Goal: Task Accomplishment & Management: Manage account settings

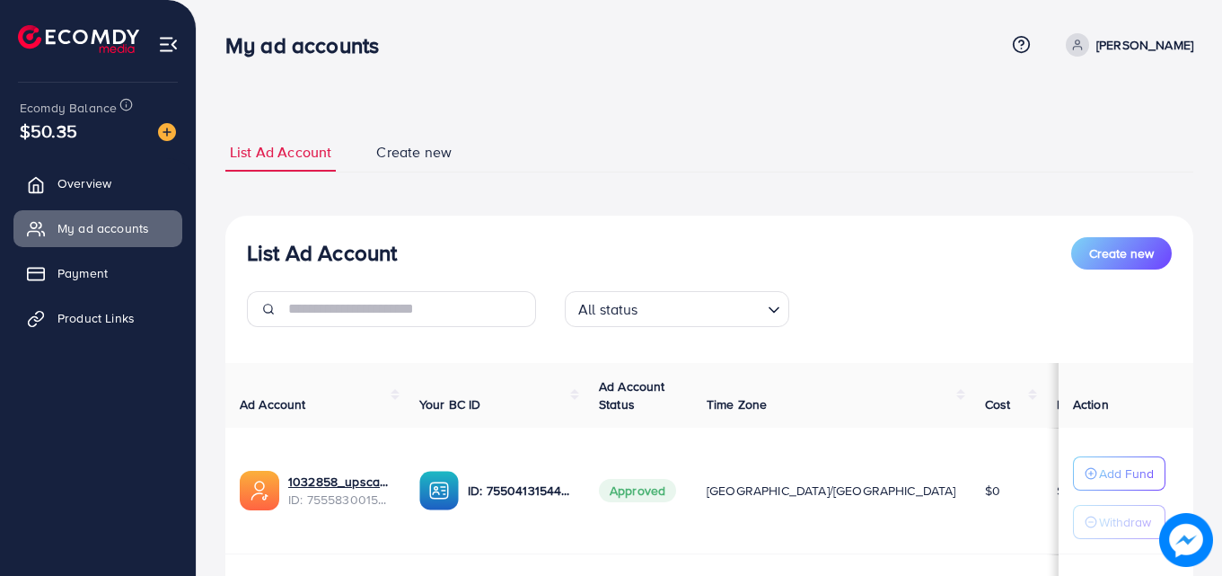
click at [88, 277] on span "Payment" at bounding box center [82, 273] width 50 height 18
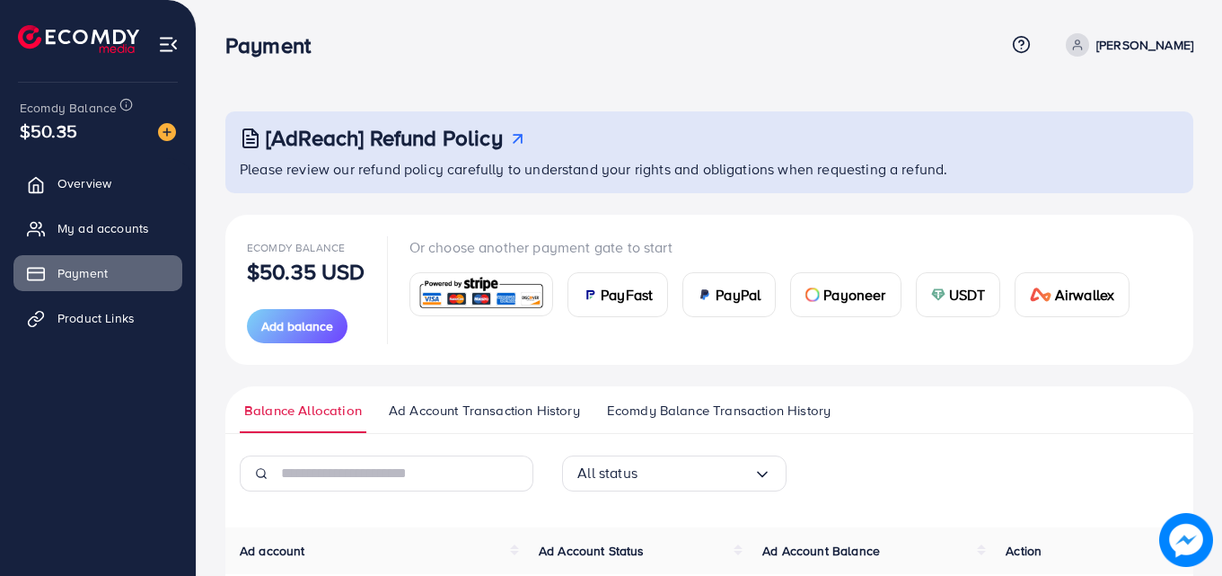
scroll to position [180, 0]
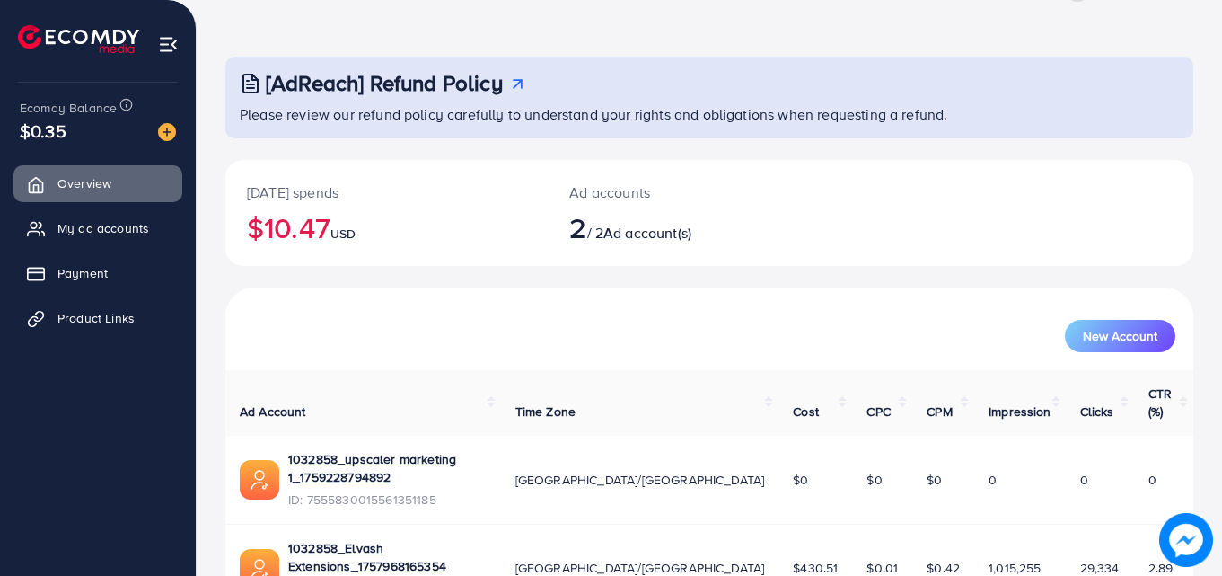
scroll to position [113, 0]
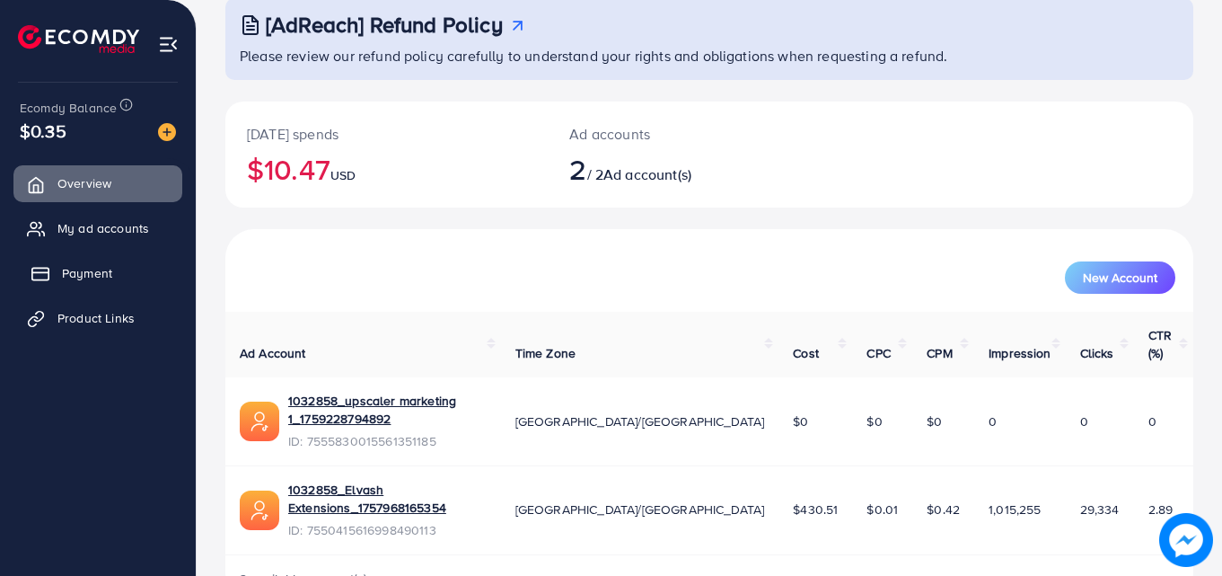
click at [80, 261] on link "Payment" at bounding box center [97, 273] width 169 height 36
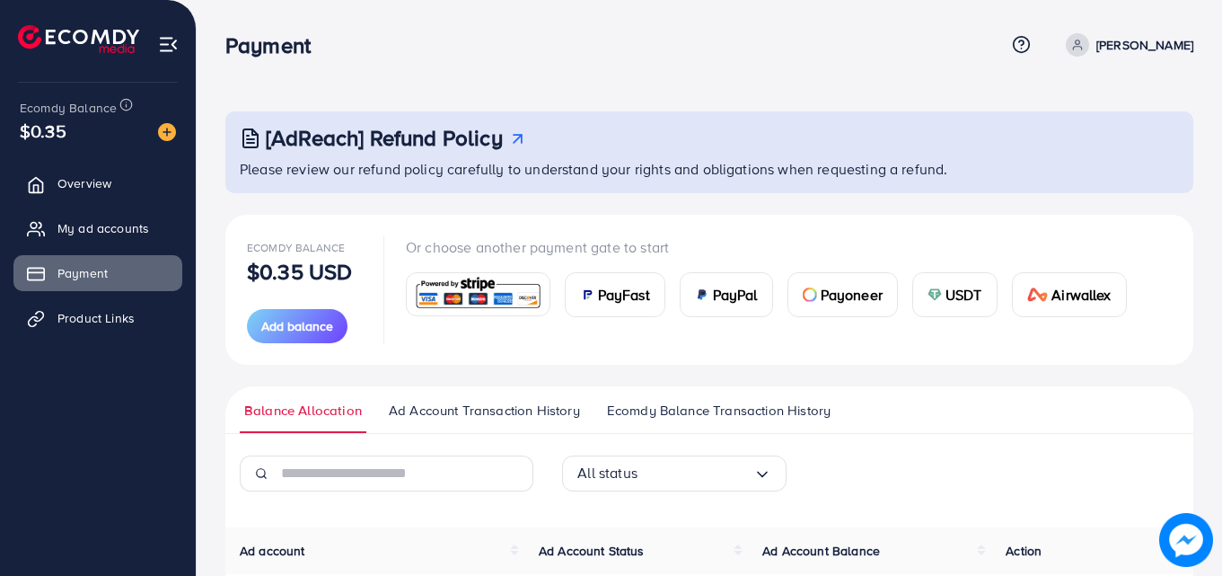
click at [935, 297] on img at bounding box center [935, 294] width 14 height 14
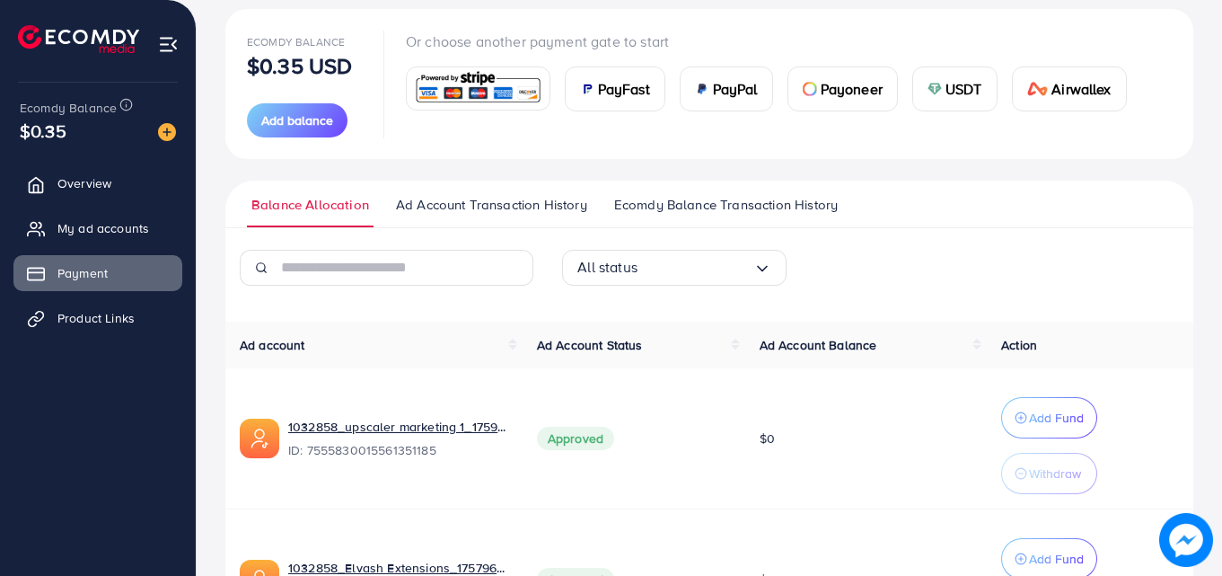
scroll to position [269, 0]
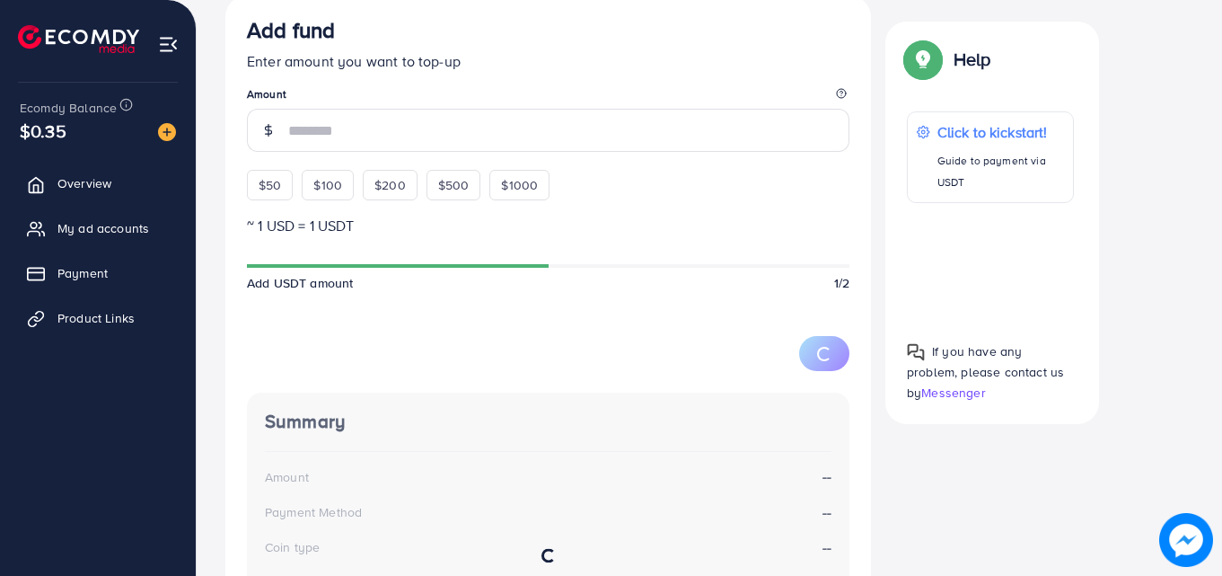
scroll to position [499, 0]
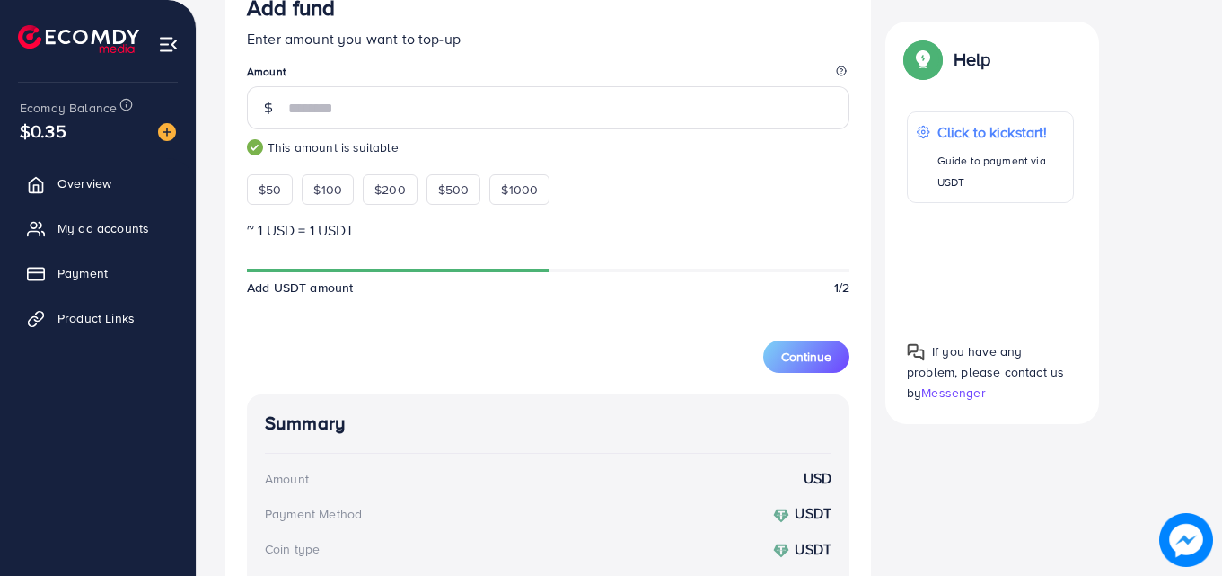
click at [1134, 331] on div "Select coin USDT TetherUs Loading... Transfer network BEP20 BSC (Binance Smart …" at bounding box center [709, 290] width 968 height 896
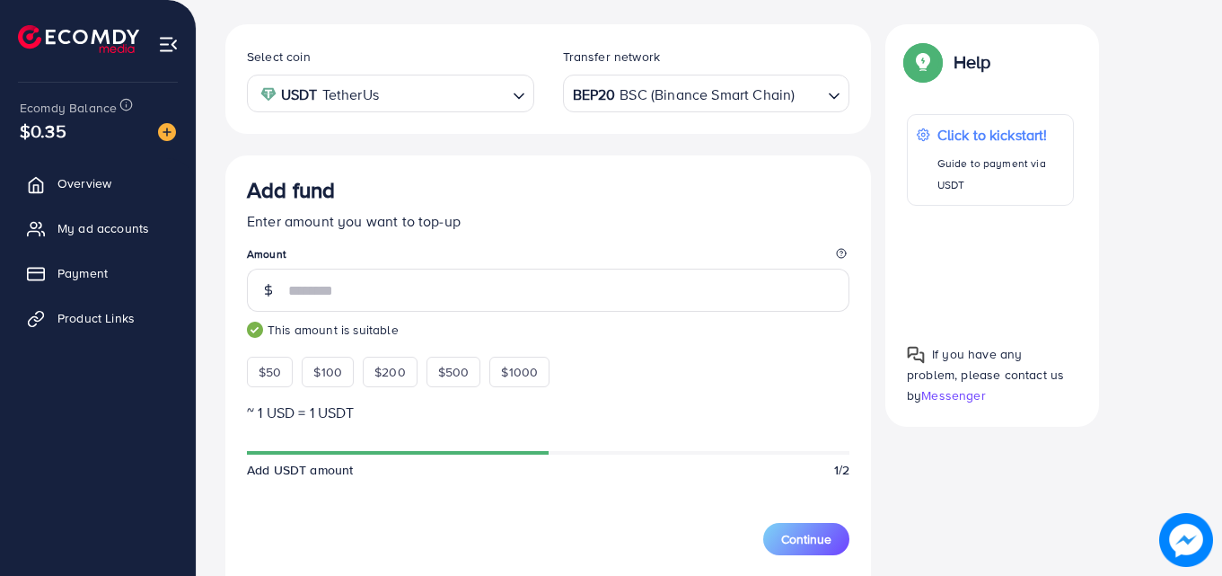
scroll to position [313, 0]
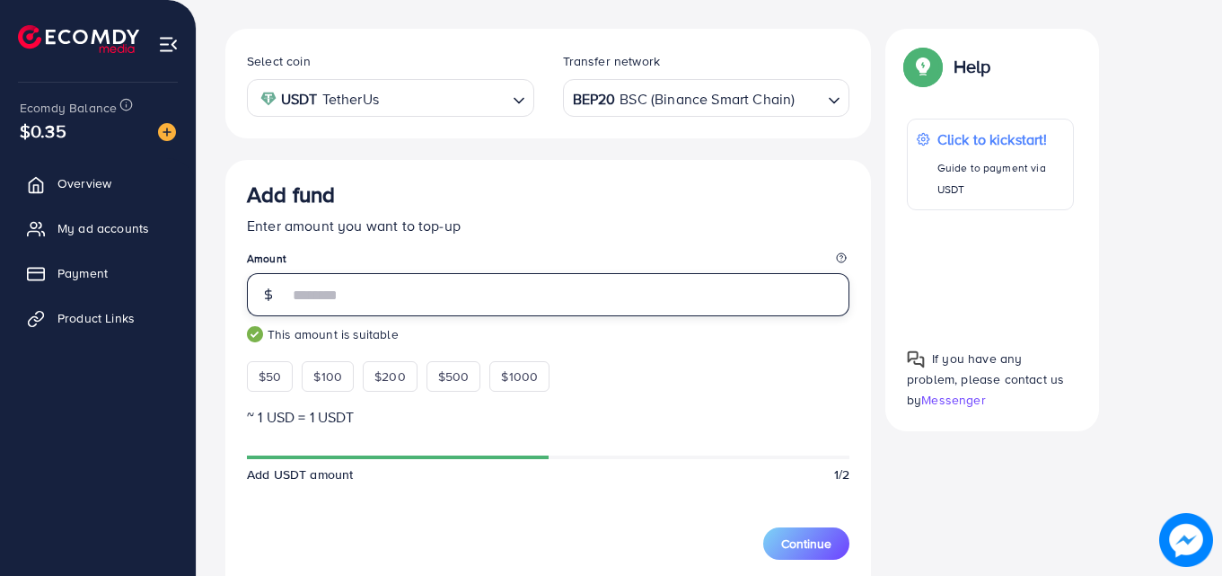
click at [318, 297] on input "***" at bounding box center [568, 294] width 561 height 43
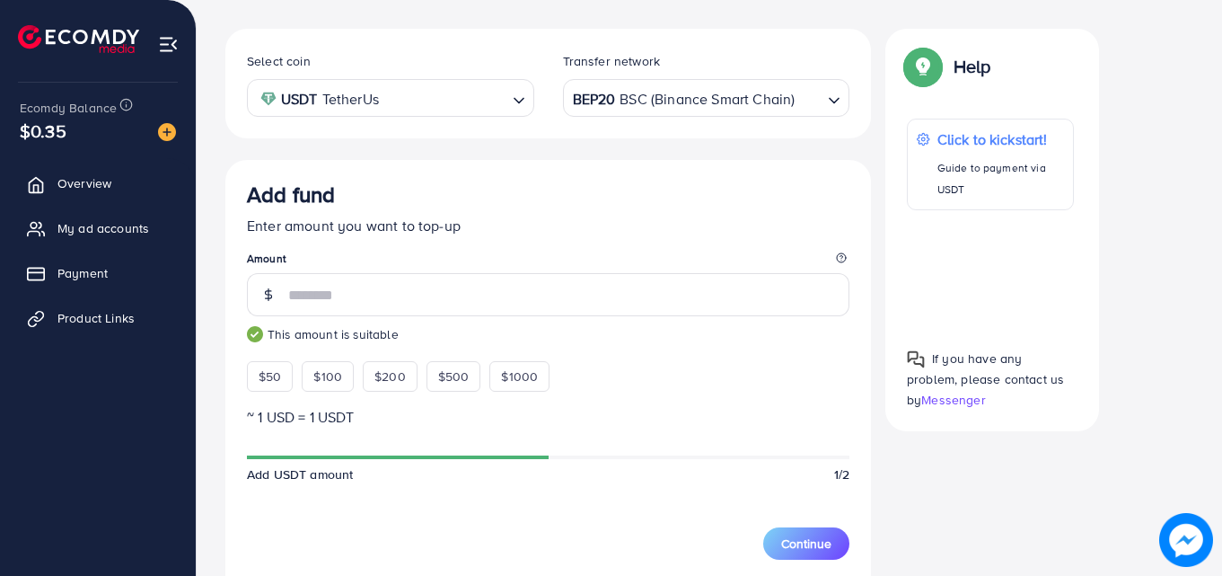
click at [981, 467] on div "Select coin USDT TetherUs Loading... Transfer network BEP20 BSC (Binance Smart …" at bounding box center [709, 494] width 968 height 931
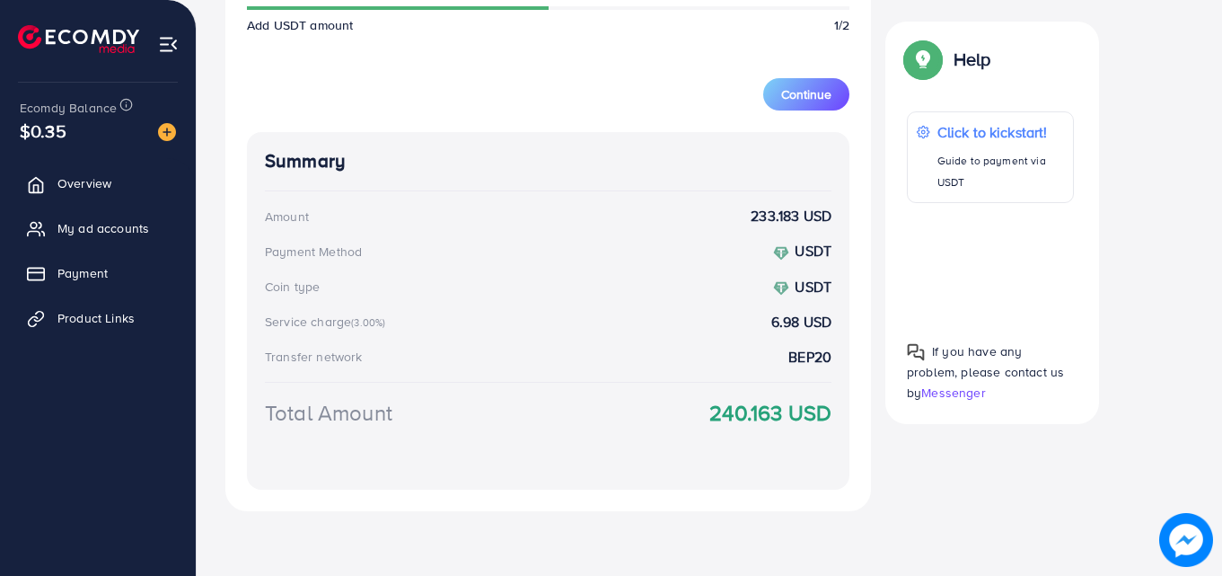
drag, startPoint x: 708, startPoint y: 418, endPoint x: 883, endPoint y: 463, distance: 181.0
click at [830, 429] on div "Total Amount 240.163 USD" at bounding box center [548, 434] width 567 height 75
click at [897, 466] on div "Select coin USDT TetherUs Loading... Transfer network BEP20 BSC (Binance Smart …" at bounding box center [709, 45] width 968 height 931
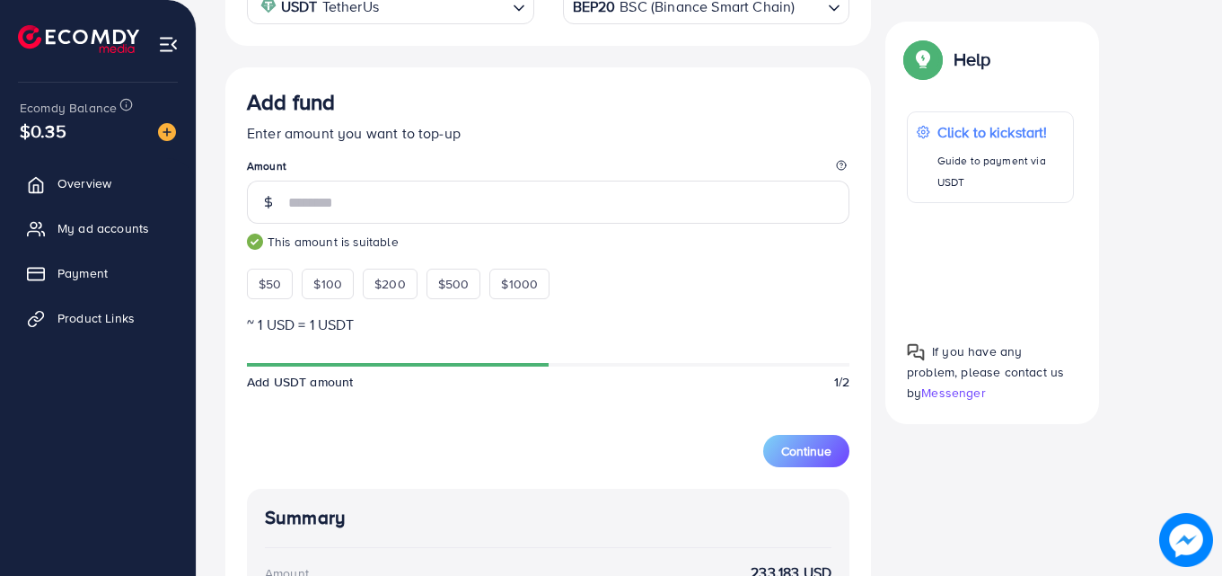
scroll to position [402, 0]
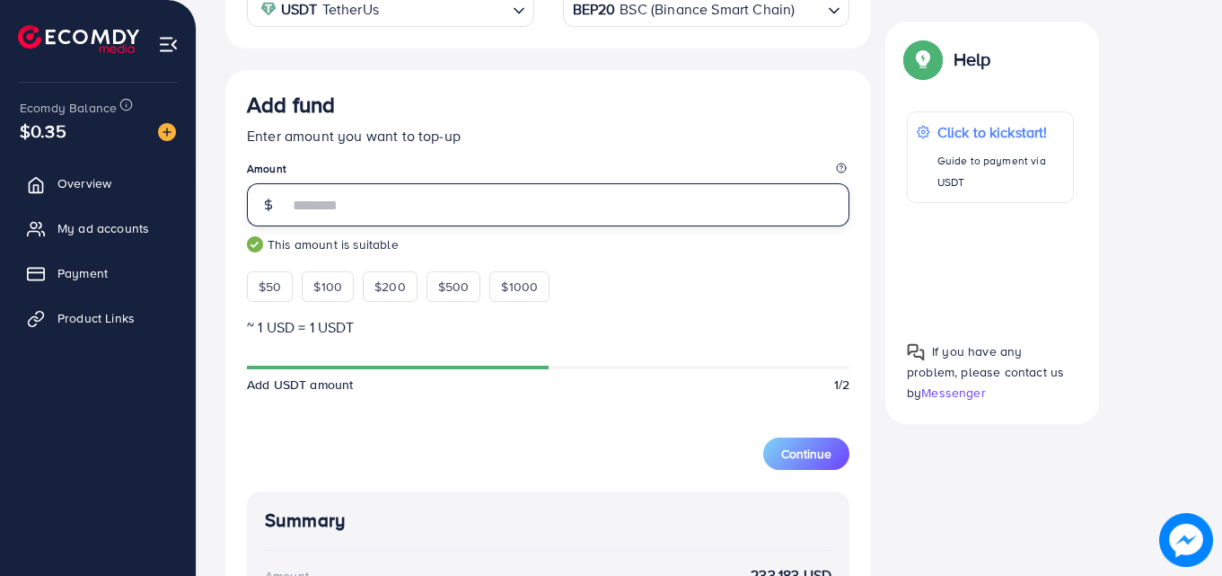
click at [349, 215] on input "***" at bounding box center [568, 204] width 561 height 43
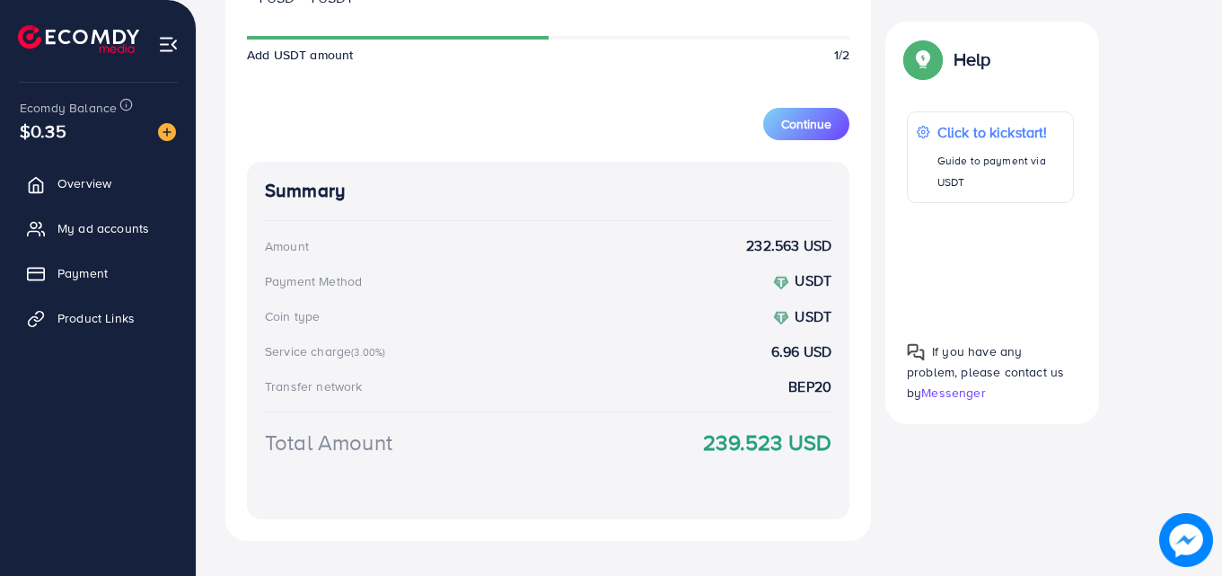
scroll to position [762, 0]
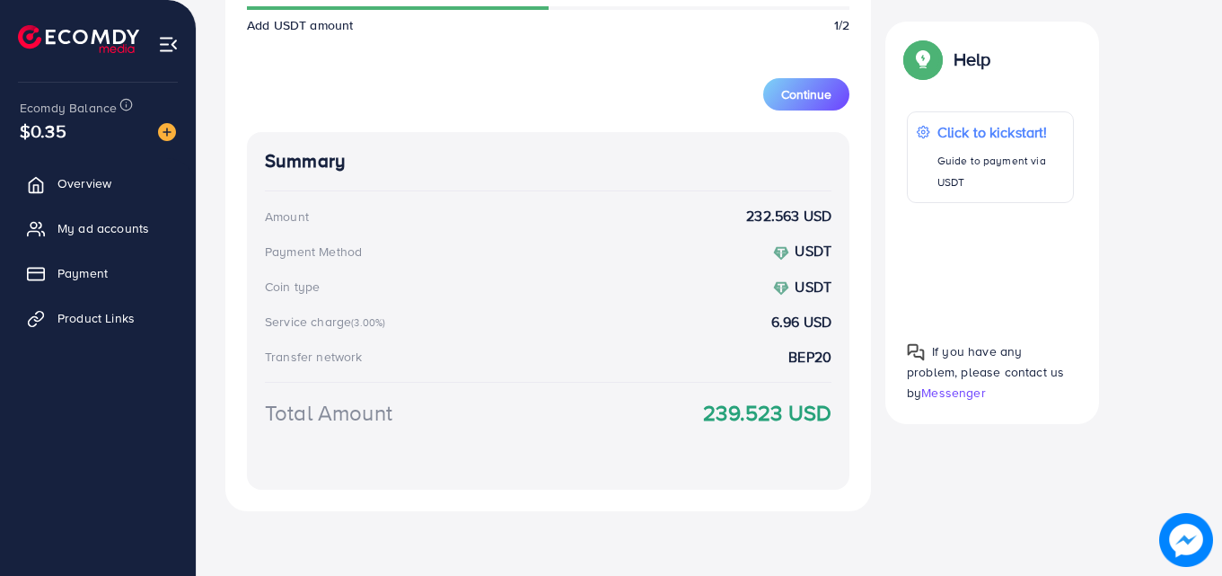
type input "***"
click at [921, 481] on div "Select coin USDT TetherUs Loading... Transfer network BEP20 BSC (Binance Smart …" at bounding box center [709, 45] width 968 height 931
click at [800, 102] on span "Continue" at bounding box center [806, 94] width 50 height 18
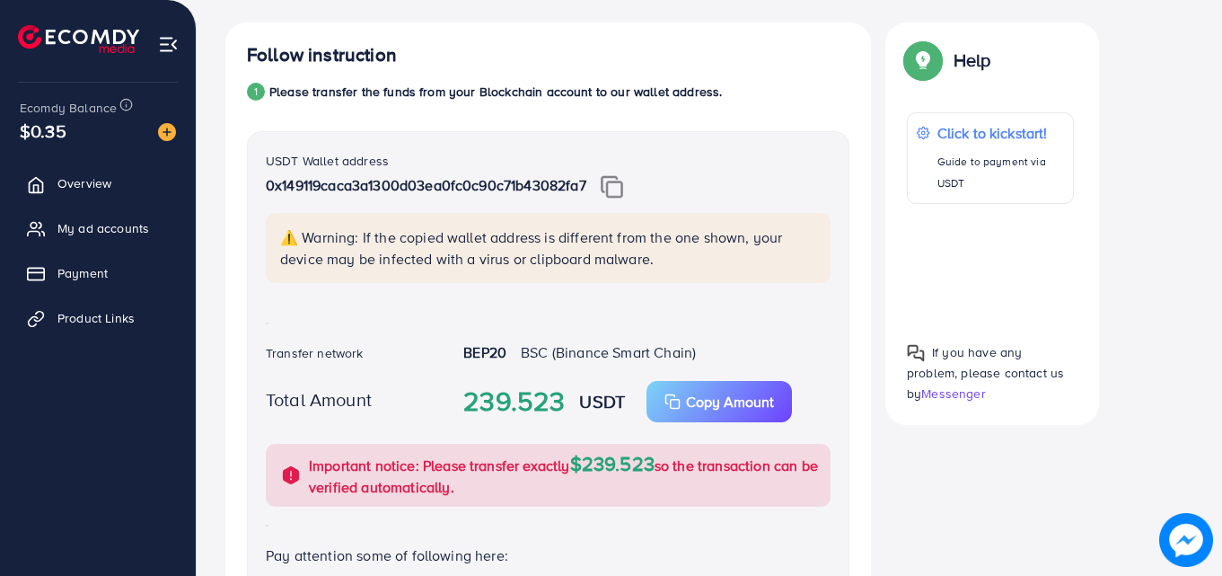
scroll to position [313, 0]
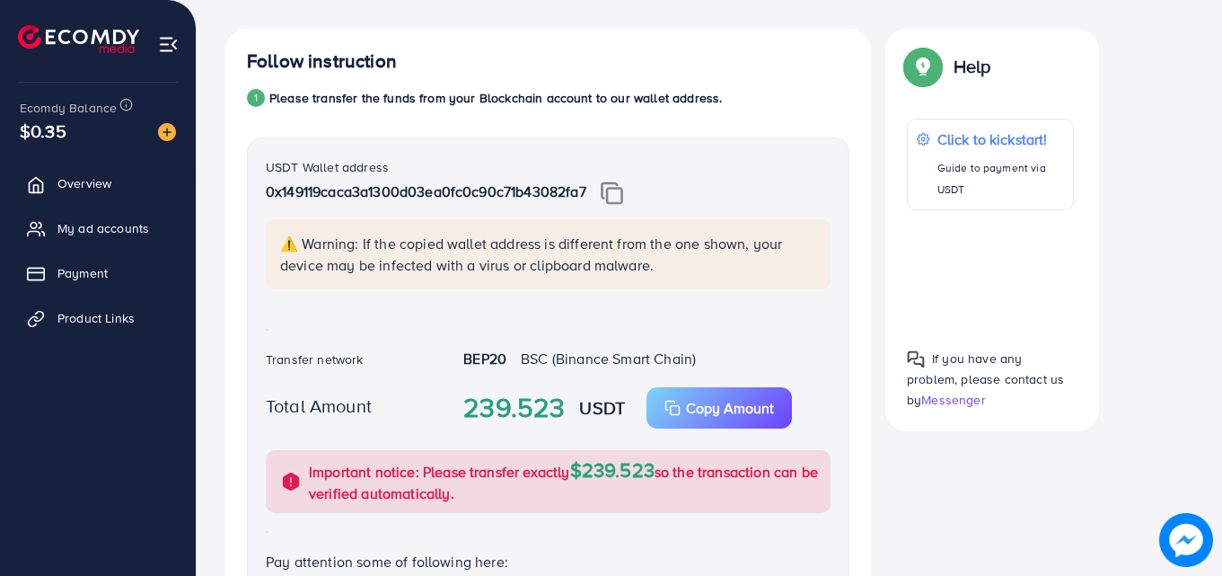
click at [613, 197] on img at bounding box center [612, 192] width 22 height 23
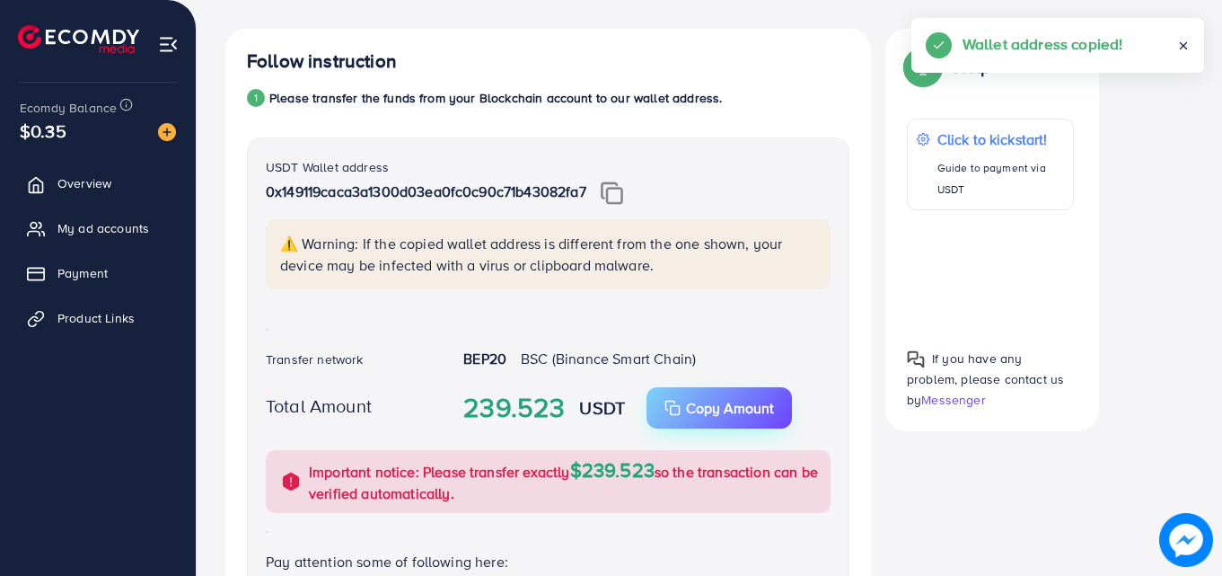
click at [693, 403] on p "Copy Amount" at bounding box center [730, 408] width 88 height 22
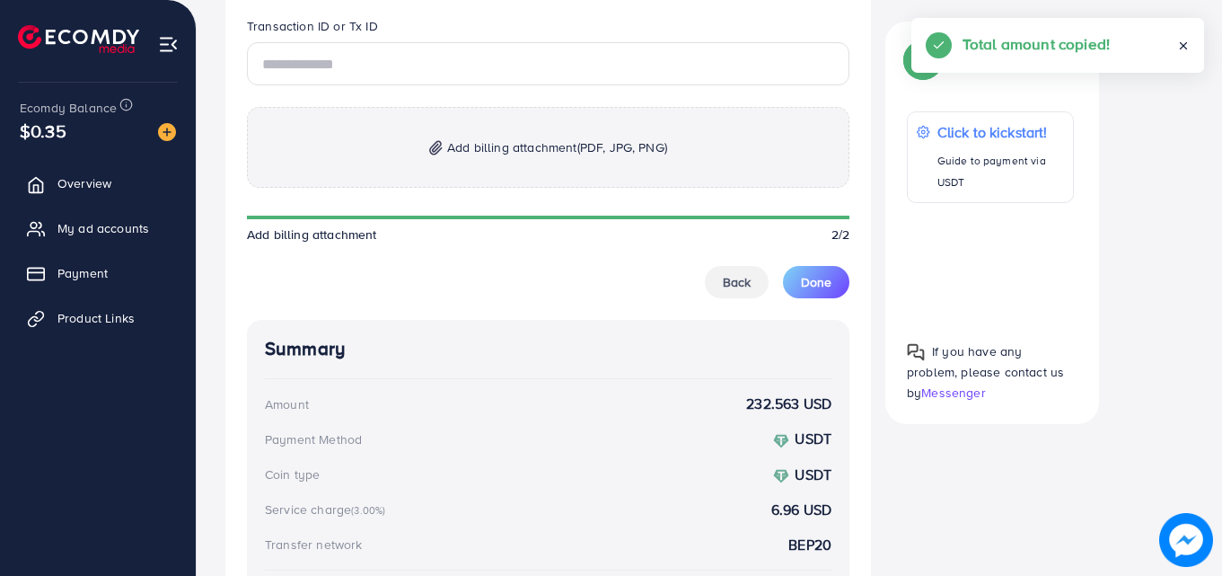
scroll to position [1031, 0]
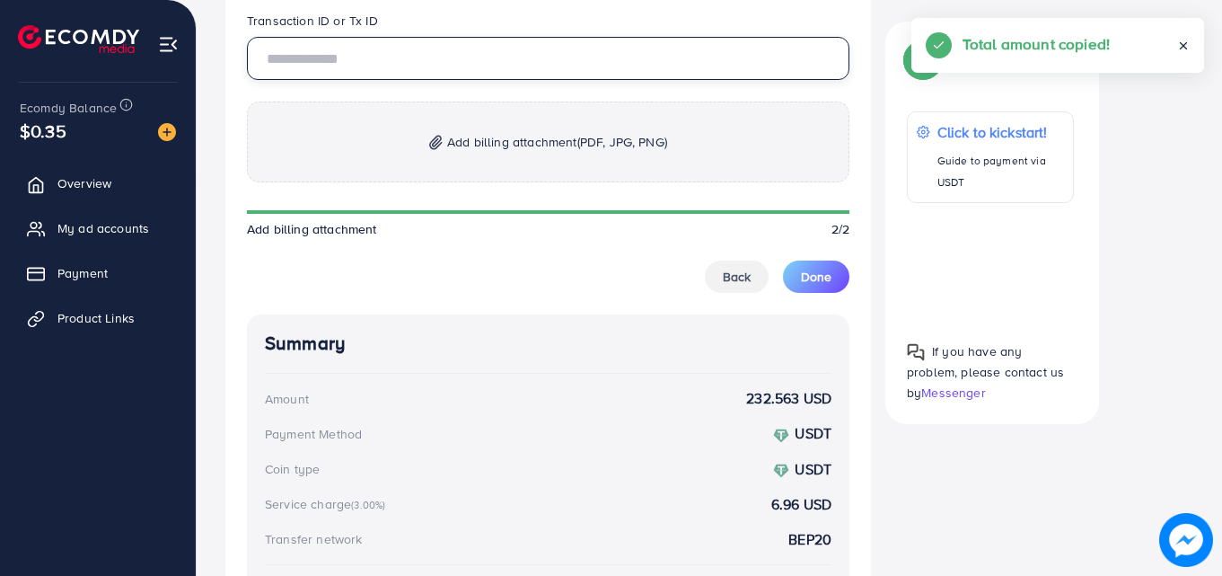
click at [389, 63] on input "text" at bounding box center [548, 58] width 603 height 43
paste input "**********"
type input "**********"
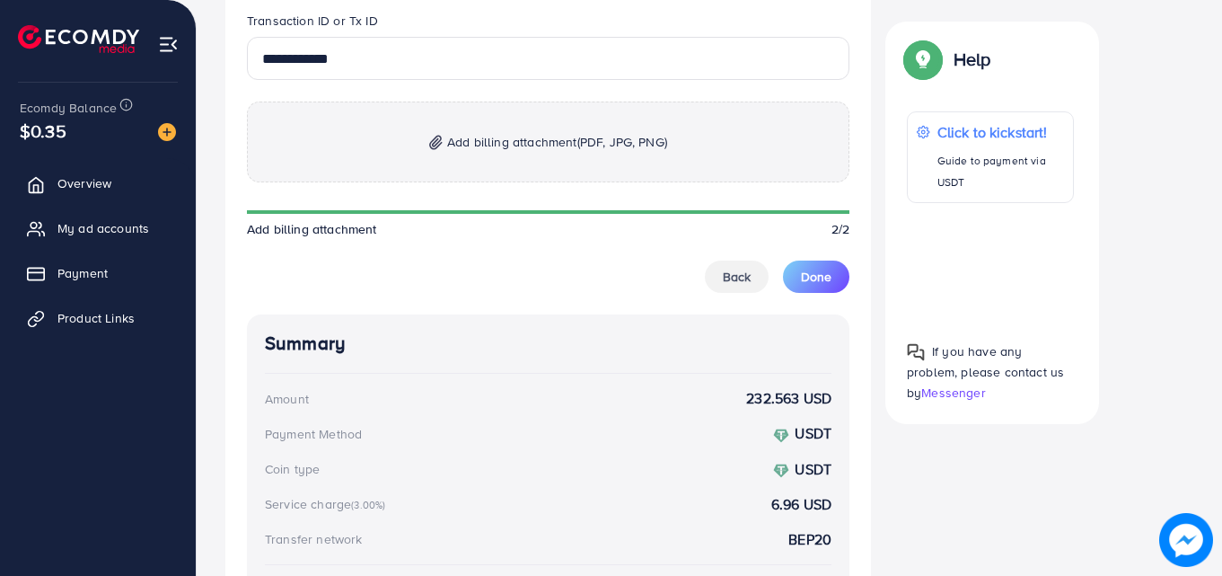
click at [471, 159] on p "Add billing attachment (PDF, JPG, PNG)" at bounding box center [548, 142] width 603 height 81
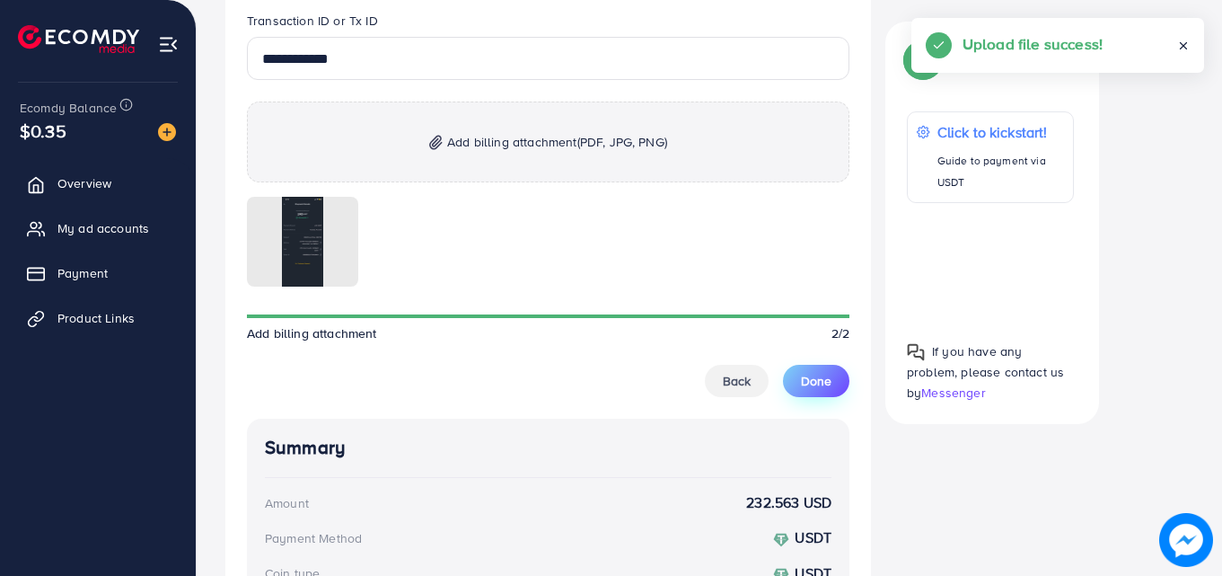
click at [808, 381] on span "Done" at bounding box center [816, 381] width 31 height 18
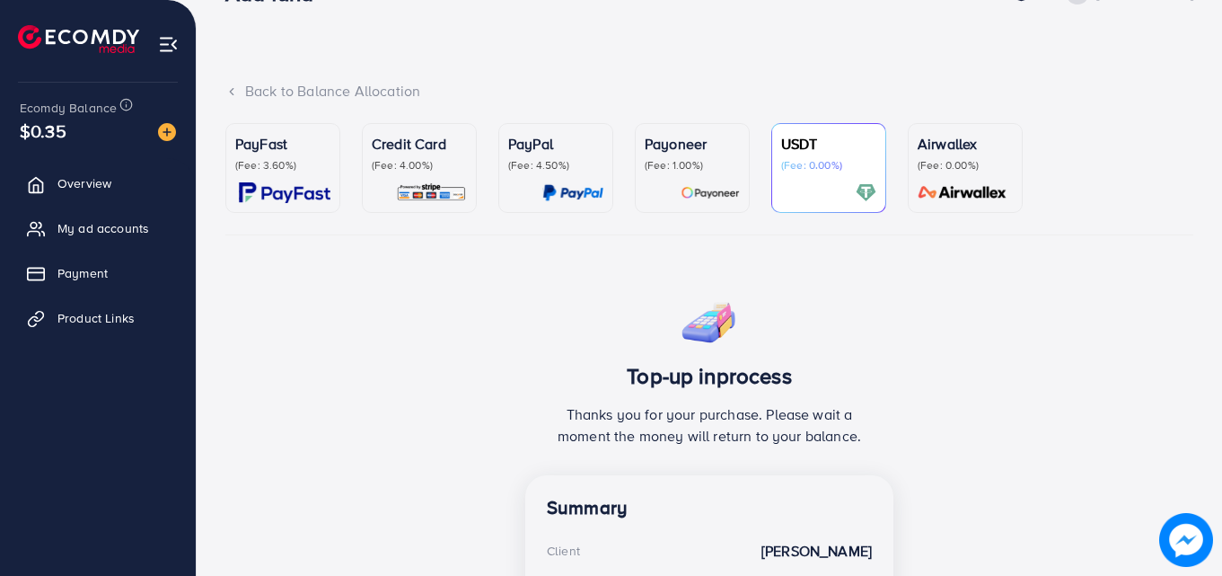
scroll to position [0, 0]
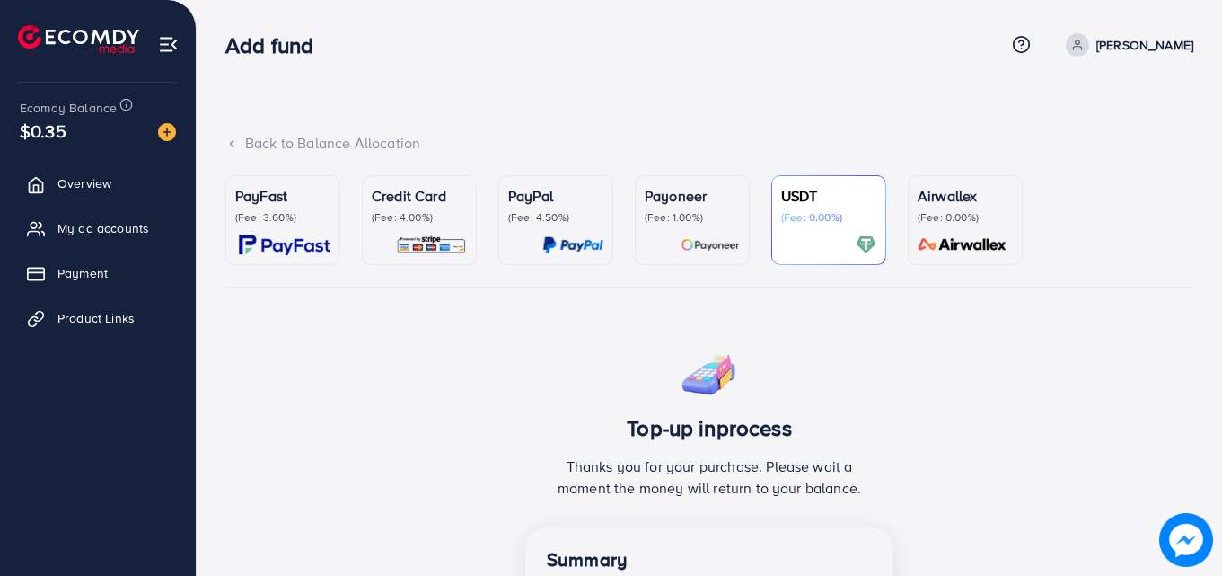
scroll to position [180, 0]
